Goal: Task Accomplishment & Management: Manage account settings

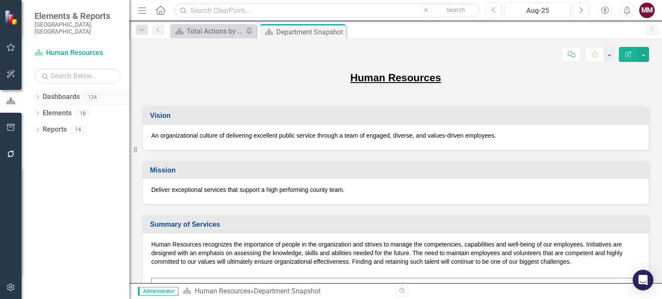
click at [36, 96] on icon "Dropdown" at bounding box center [37, 98] width 6 height 5
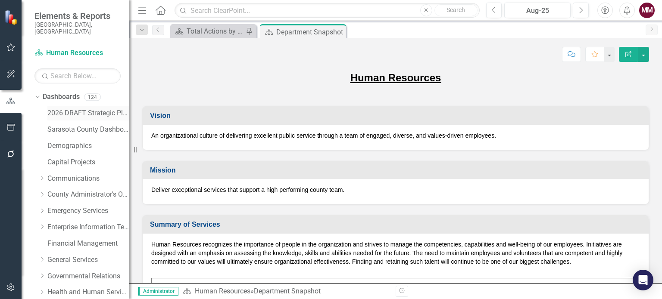
click at [79, 109] on link "2026 DRAFT Strategic Plan" at bounding box center [88, 114] width 82 height 10
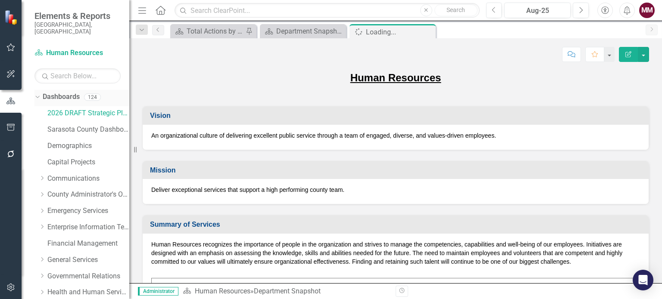
click at [37, 94] on icon "Dropdown" at bounding box center [36, 97] width 5 height 6
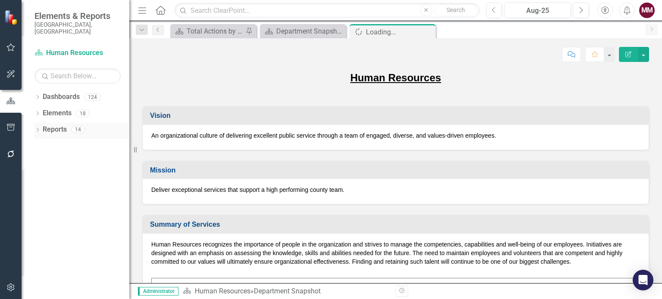
click at [38, 128] on icon "Dropdown" at bounding box center [37, 130] width 6 height 5
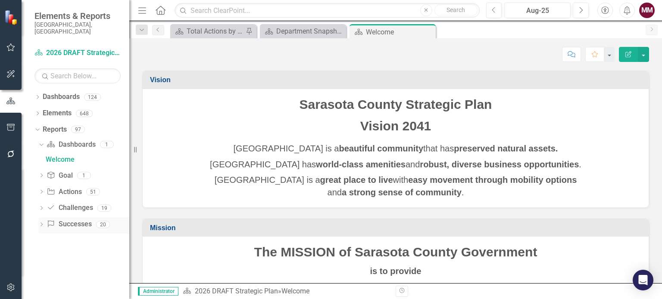
click at [41, 223] on icon "Dropdown" at bounding box center [41, 225] width 6 height 5
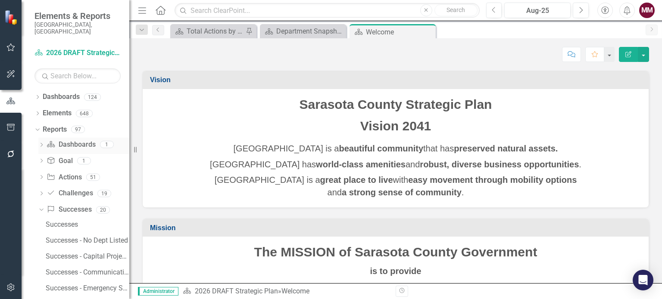
scroll to position [129, 0]
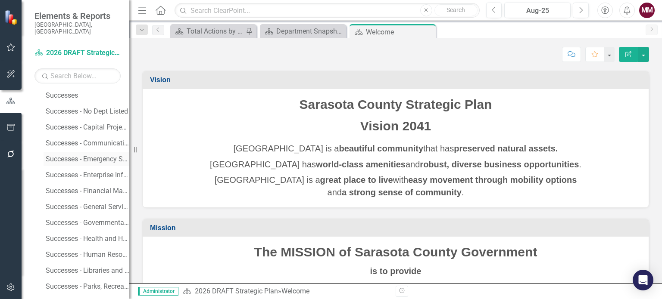
click at [94, 155] on div "Successes - Emergency Services" at bounding box center [88, 159] width 84 height 8
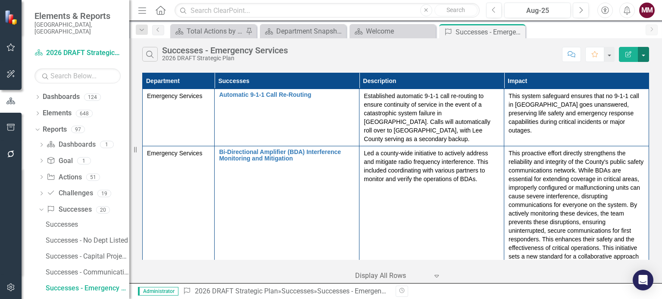
click at [645, 56] on button "button" at bounding box center [642, 54] width 11 height 15
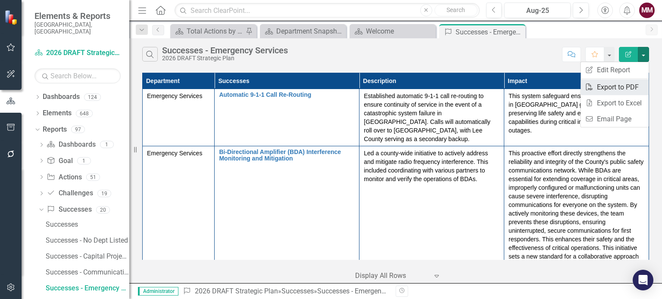
click at [627, 84] on link "PDF Export to PDF" at bounding box center [614, 87] width 68 height 16
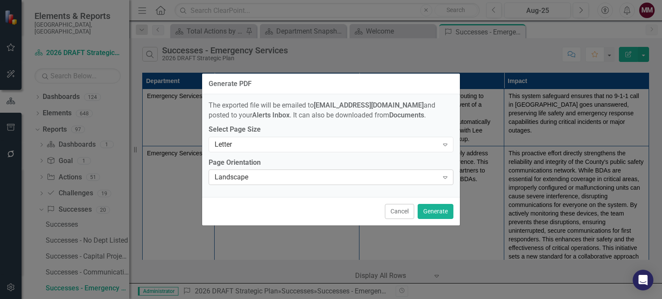
click at [300, 177] on div "Landscape" at bounding box center [326, 178] width 224 height 10
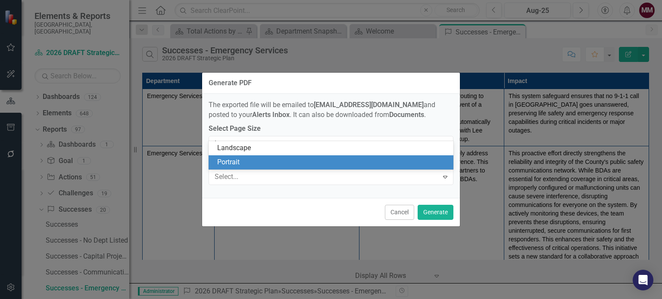
click at [269, 158] on div "Portrait" at bounding box center [332, 163] width 231 height 10
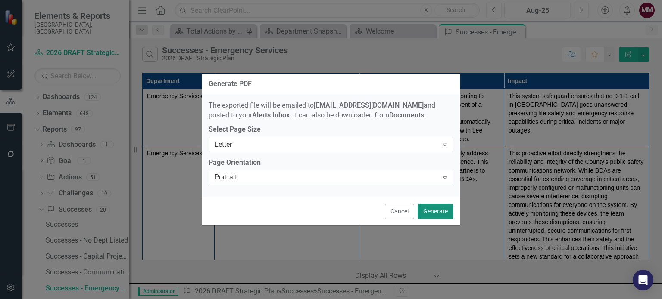
click at [431, 213] on button "Generate" at bounding box center [435, 211] width 36 height 15
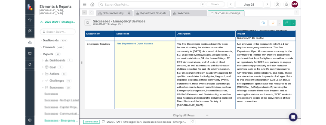
scroll to position [3341, 0]
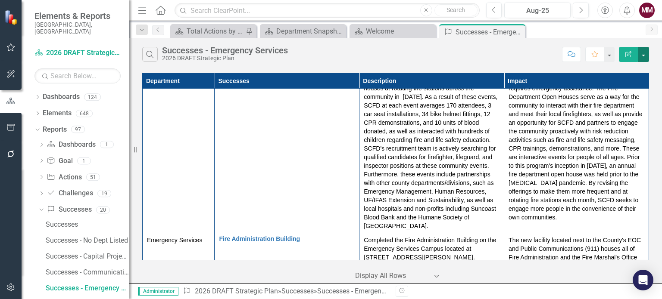
click at [640, 53] on button "button" at bounding box center [642, 54] width 11 height 15
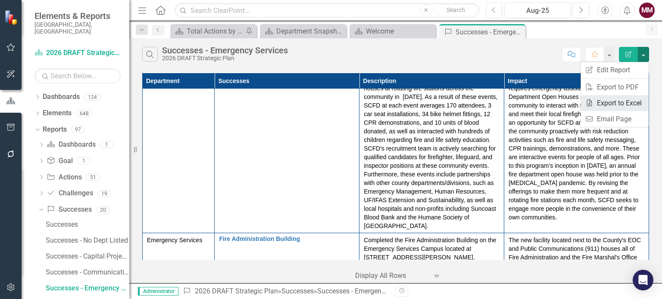
click at [621, 98] on link "Excel Export to Excel" at bounding box center [614, 103] width 68 height 16
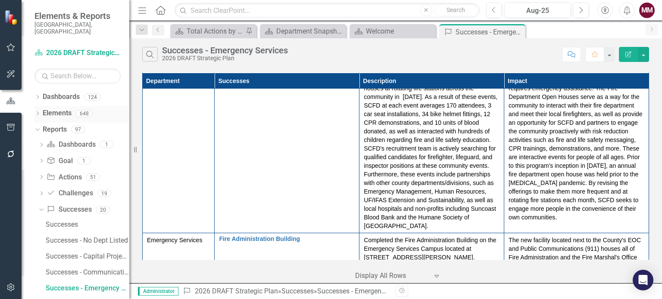
click at [38, 111] on div "Dropdown" at bounding box center [37, 114] width 6 height 7
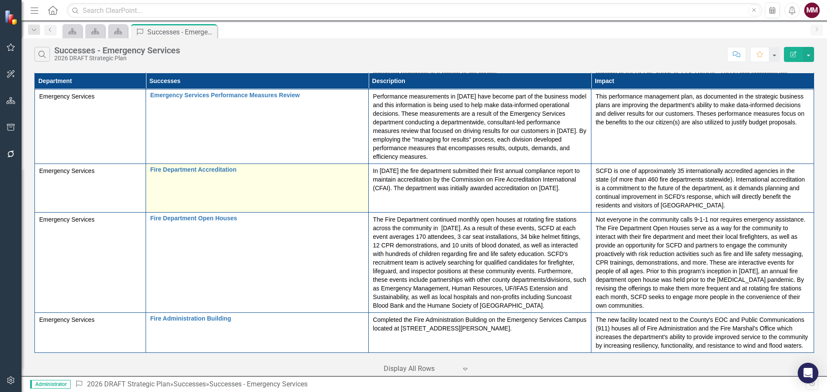
scroll to position [2090, 0]
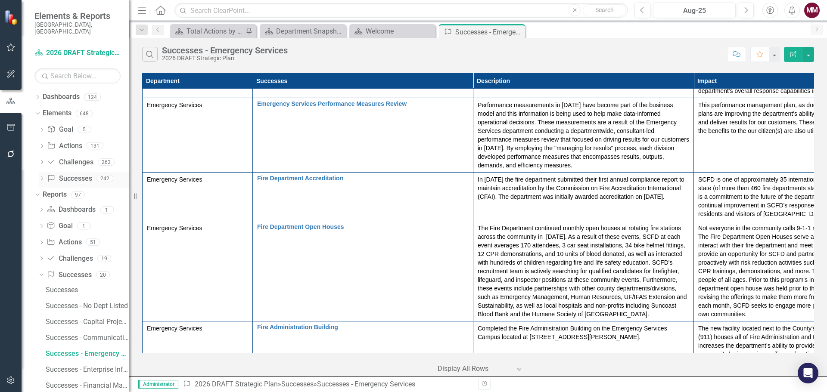
click at [84, 174] on link "Success Successes" at bounding box center [69, 179] width 45 height 10
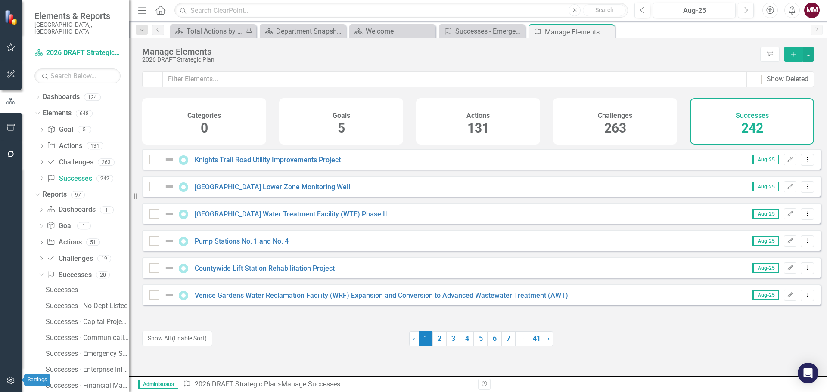
click at [10, 299] on icon "button" at bounding box center [10, 381] width 7 height 8
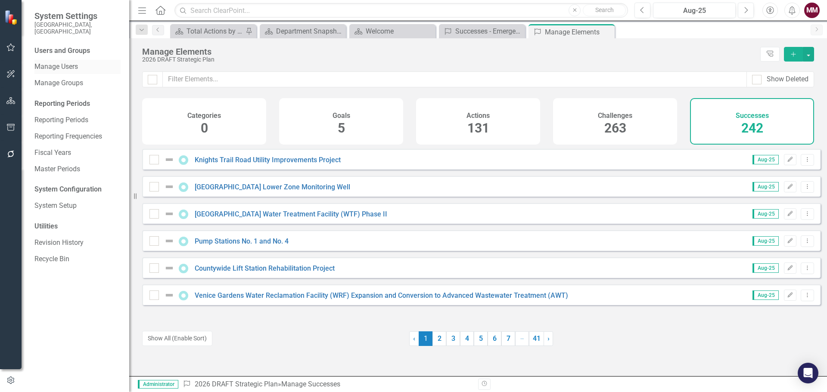
click at [59, 62] on link "Manage Users" at bounding box center [77, 67] width 86 height 10
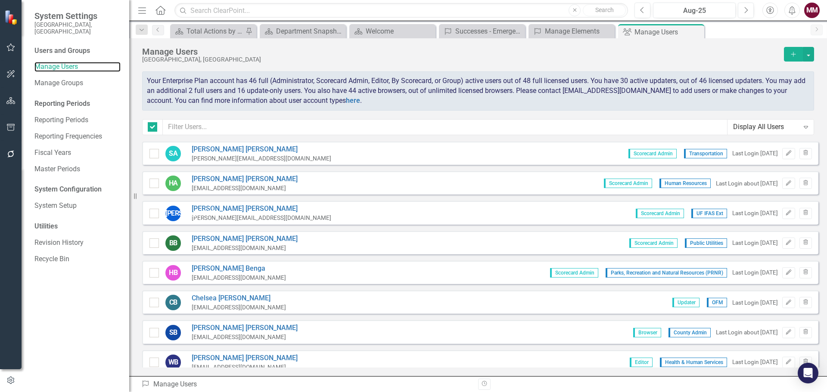
checkbox input "false"
click at [281, 132] on input "text" at bounding box center [445, 127] width 565 height 16
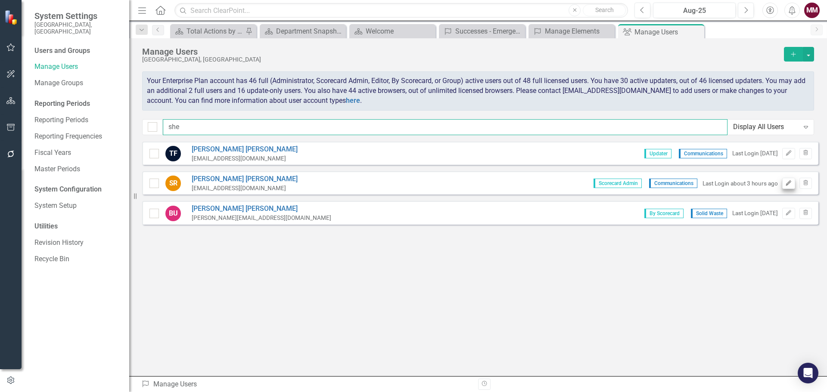
type input "she"
click at [661, 185] on icon "Edit" at bounding box center [788, 183] width 6 height 5
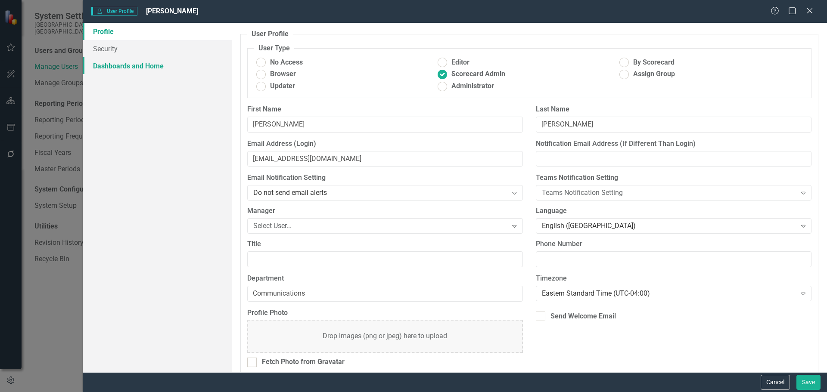
click at [112, 69] on link "Dashboards and Home" at bounding box center [157, 65] width 149 height 17
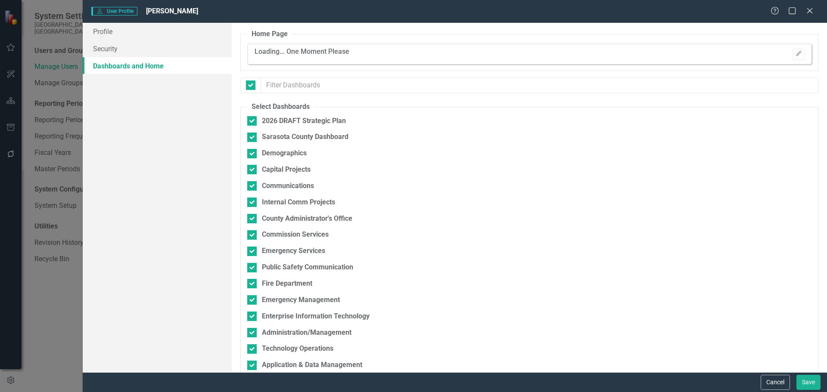
checkbox input "false"
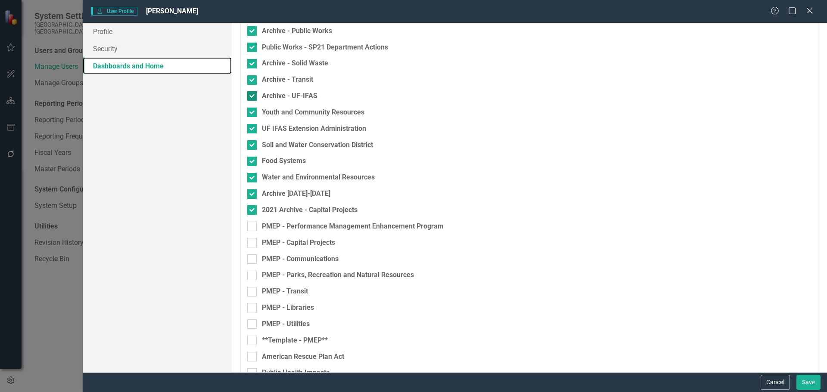
scroll to position [1771, 0]
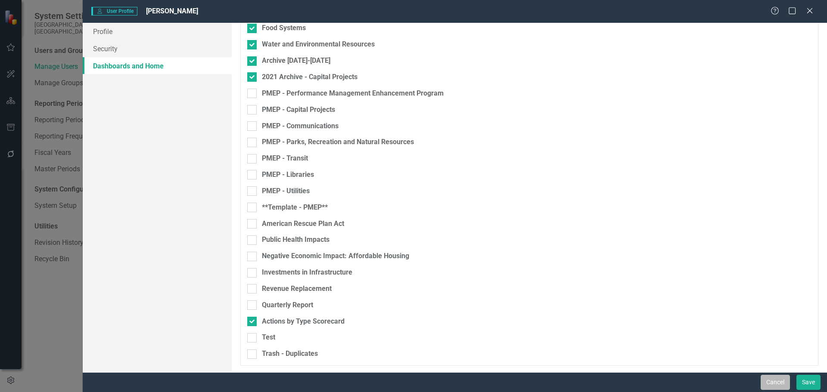
click at [661, 299] on button "Cancel" at bounding box center [775, 382] width 29 height 15
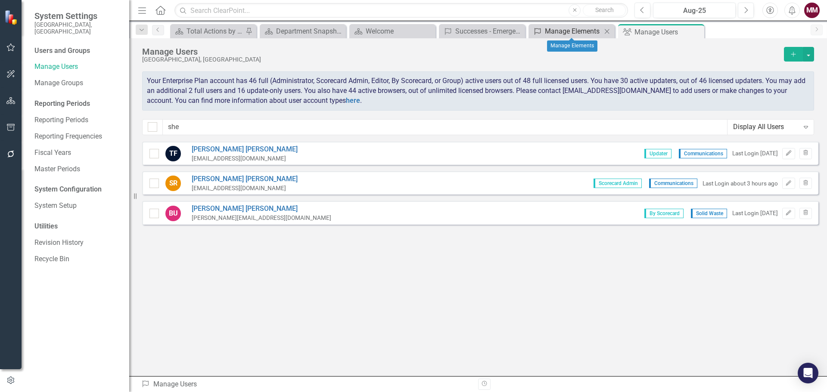
click at [566, 34] on div "Manage Elements" at bounding box center [573, 31] width 57 height 11
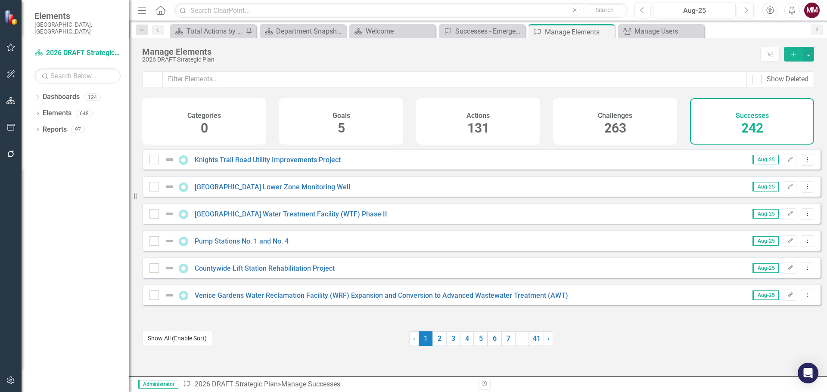
click at [200, 299] on button "Show All (Enable Sort)" at bounding box center [177, 338] width 70 height 15
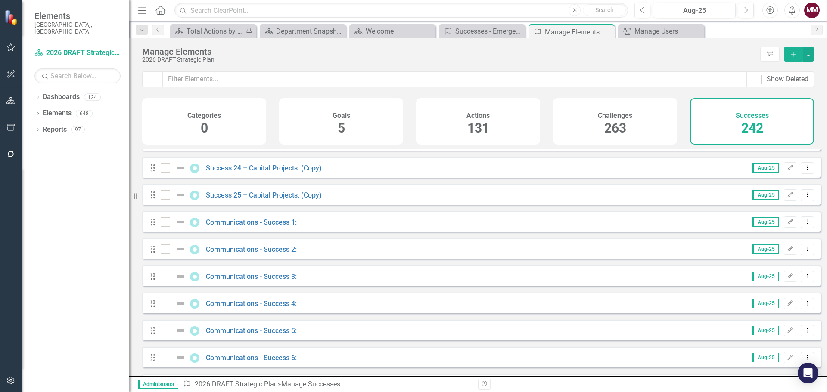
scroll to position [603, 0]
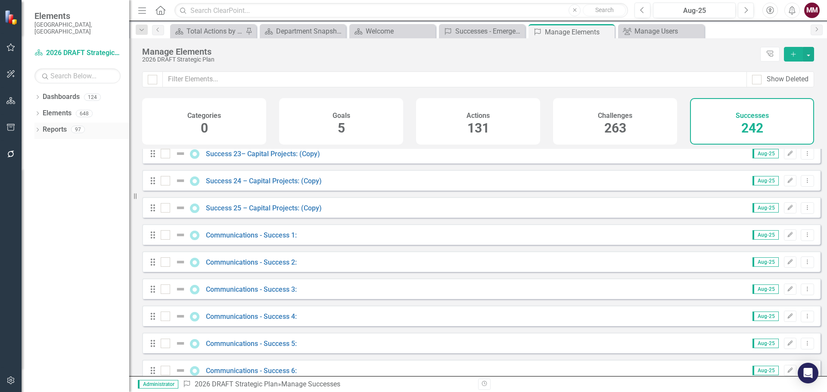
click at [38, 128] on icon at bounding box center [38, 130] width 2 height 4
click at [42, 208] on icon "Dropdown" at bounding box center [41, 210] width 6 height 5
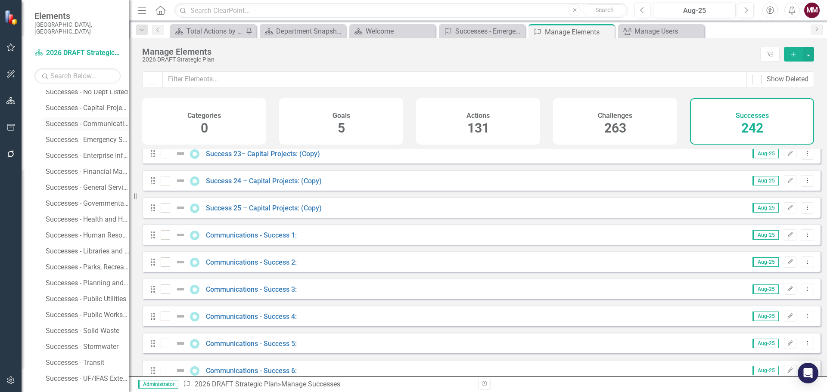
scroll to position [150, 0]
click at [62, 115] on link "Successes - Communications" at bounding box center [87, 122] width 86 height 14
